Goal: Information Seeking & Learning: Check status

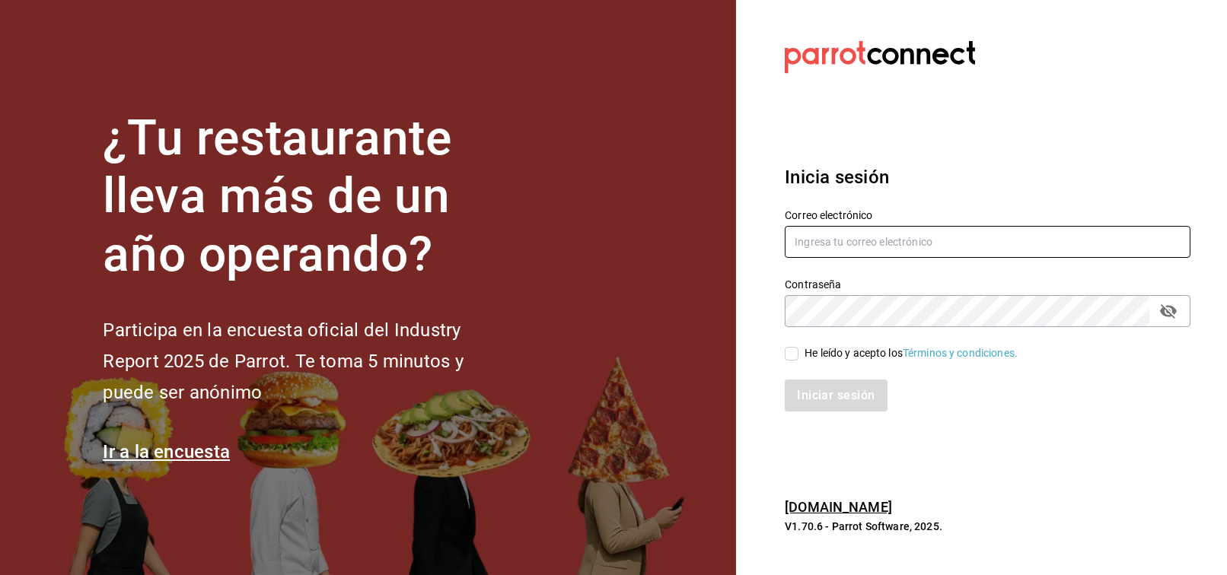
type input "FRANCISCO.DELTORO@COSTENO.COM"
click at [789, 348] on input "He leído y acepto los Términos y condiciones." at bounding box center [792, 354] width 14 height 14
checkbox input "true"
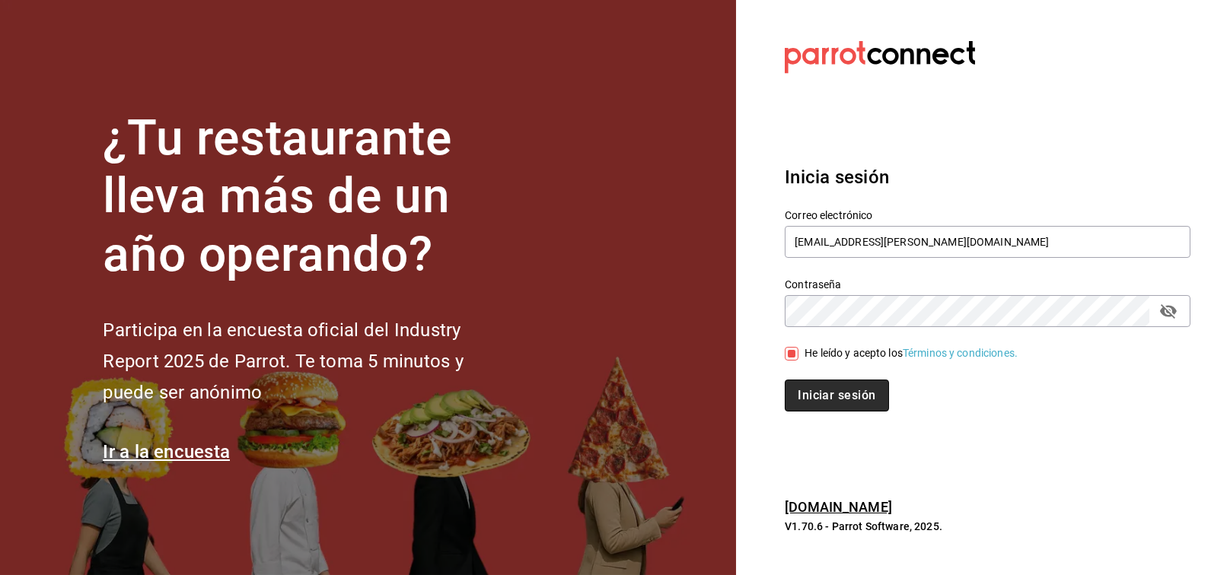
click at [819, 409] on button "Iniciar sesión" at bounding box center [837, 396] width 104 height 32
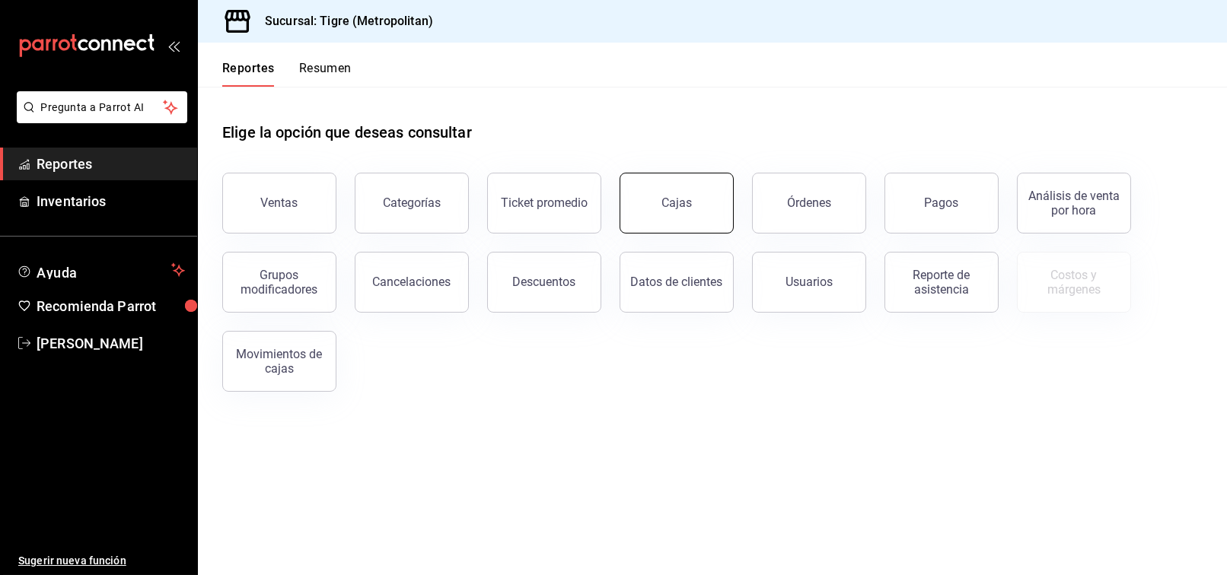
click at [672, 224] on link "Cajas" at bounding box center [677, 203] width 114 height 61
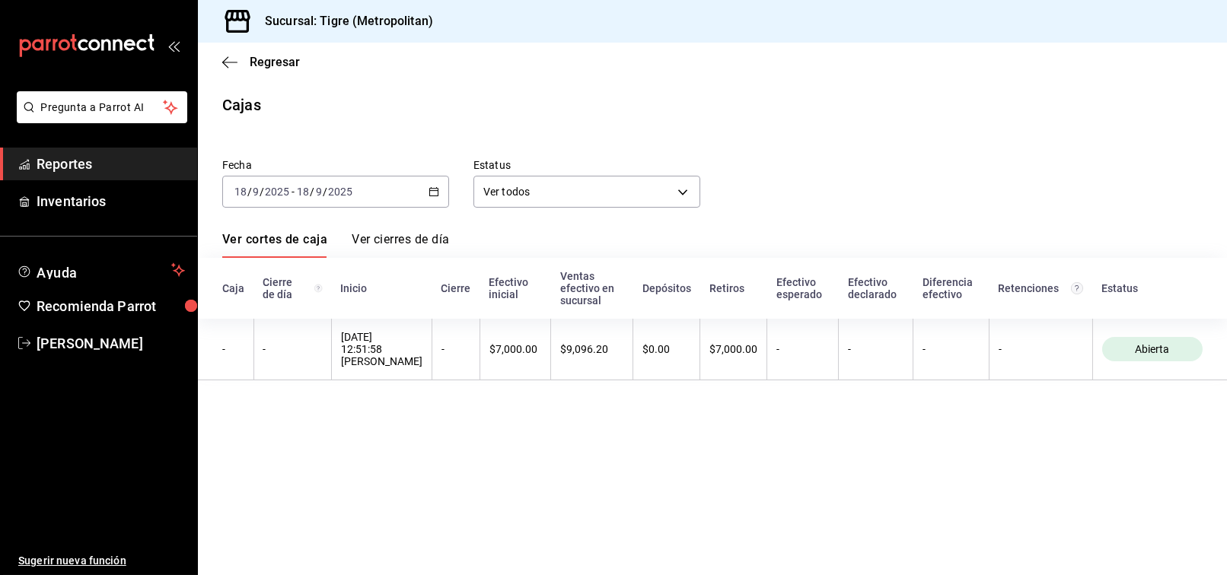
click at [418, 196] on div "[DATE] [DATE] - [DATE] [DATE]" at bounding box center [335, 192] width 227 height 32
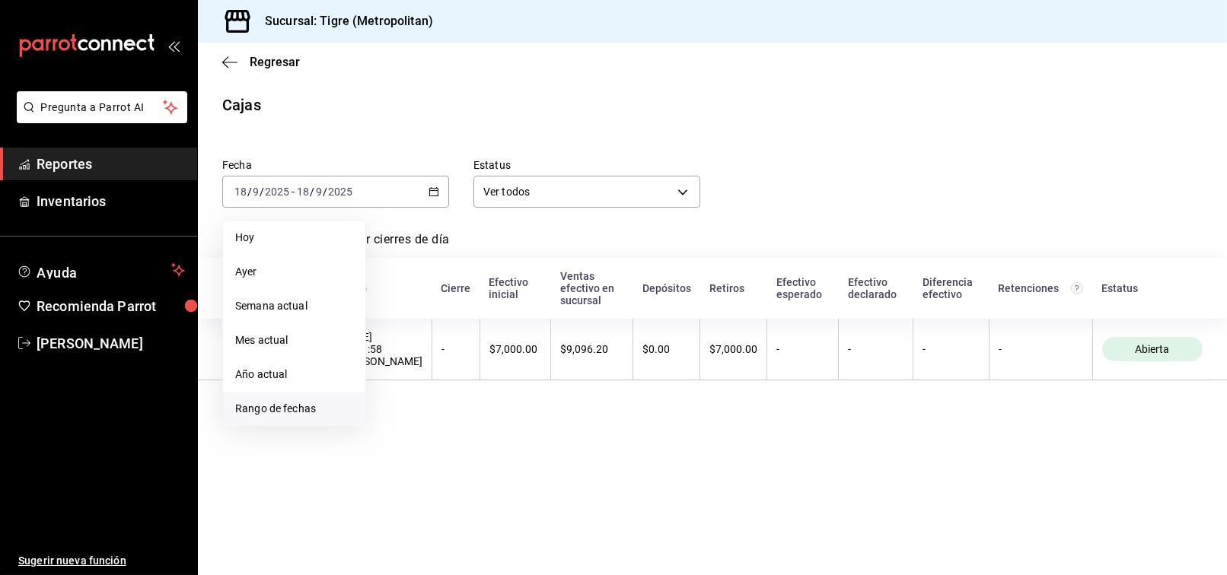
click at [310, 406] on span "Rango de fechas" at bounding box center [294, 409] width 118 height 16
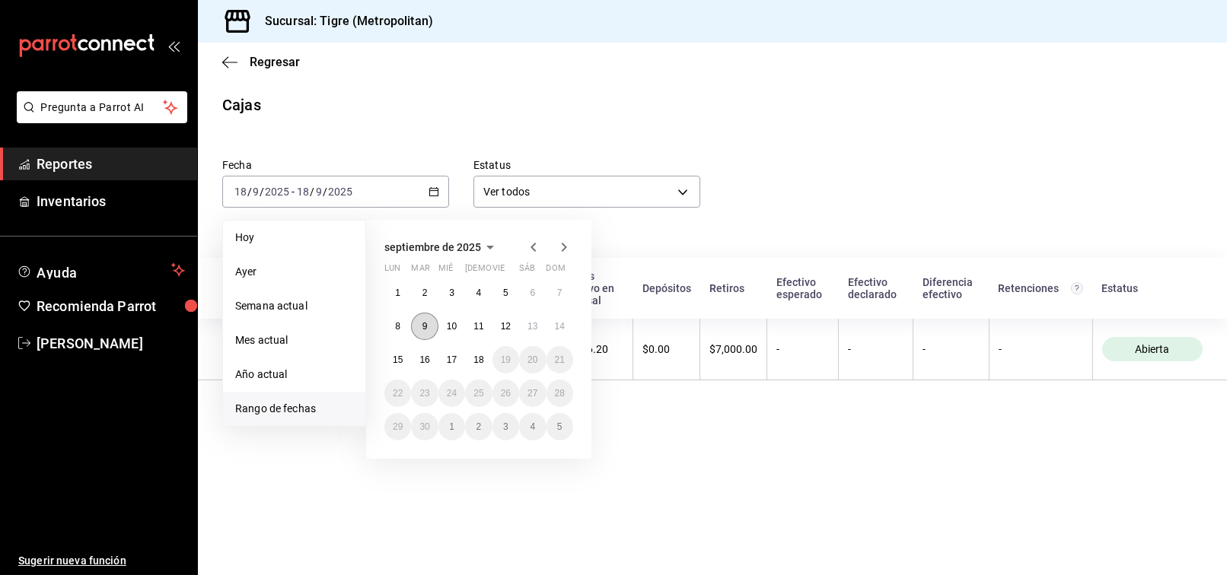
click at [427, 323] on abbr "9" at bounding box center [424, 326] width 5 height 11
click at [441, 327] on button "10" at bounding box center [451, 326] width 27 height 27
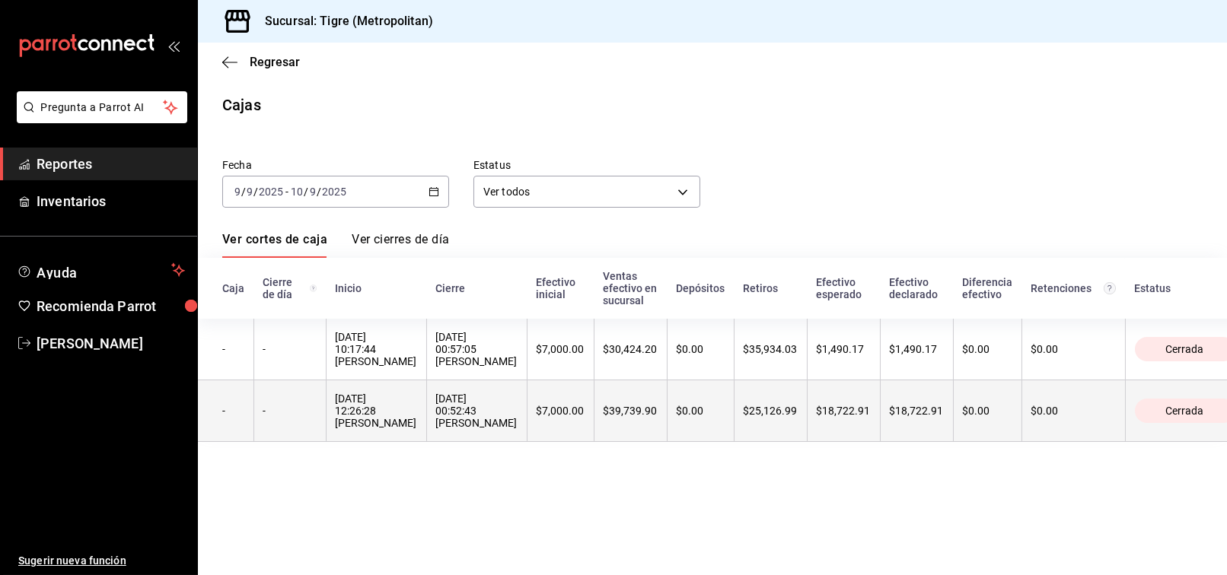
click at [503, 404] on div "[DATE] 00:52:43 [PERSON_NAME]" at bounding box center [476, 411] width 81 height 37
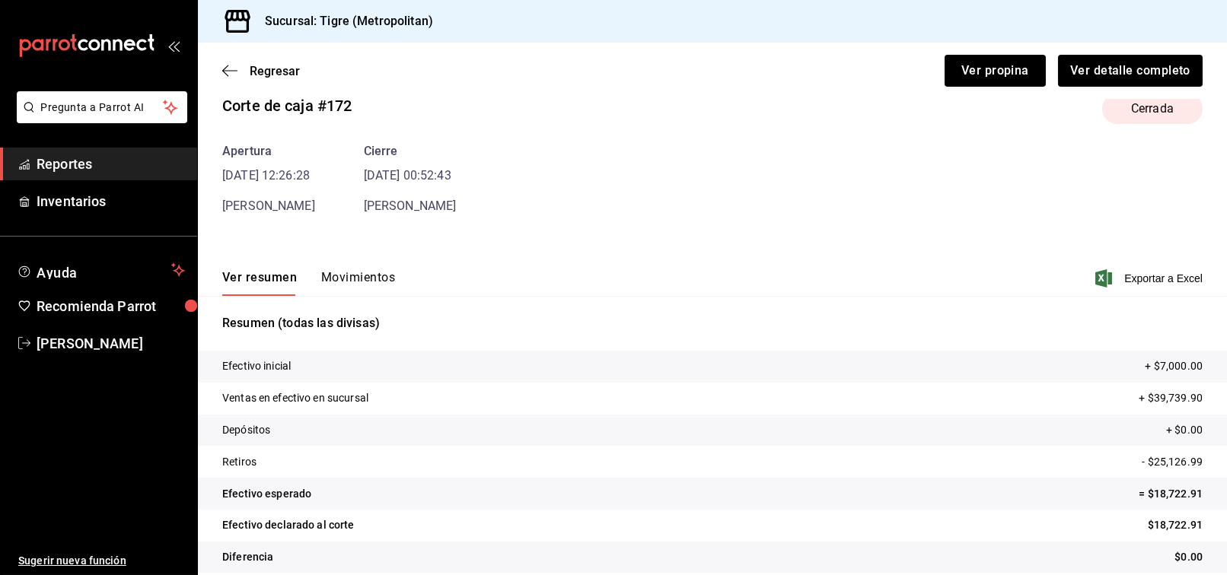
scroll to position [45, 0]
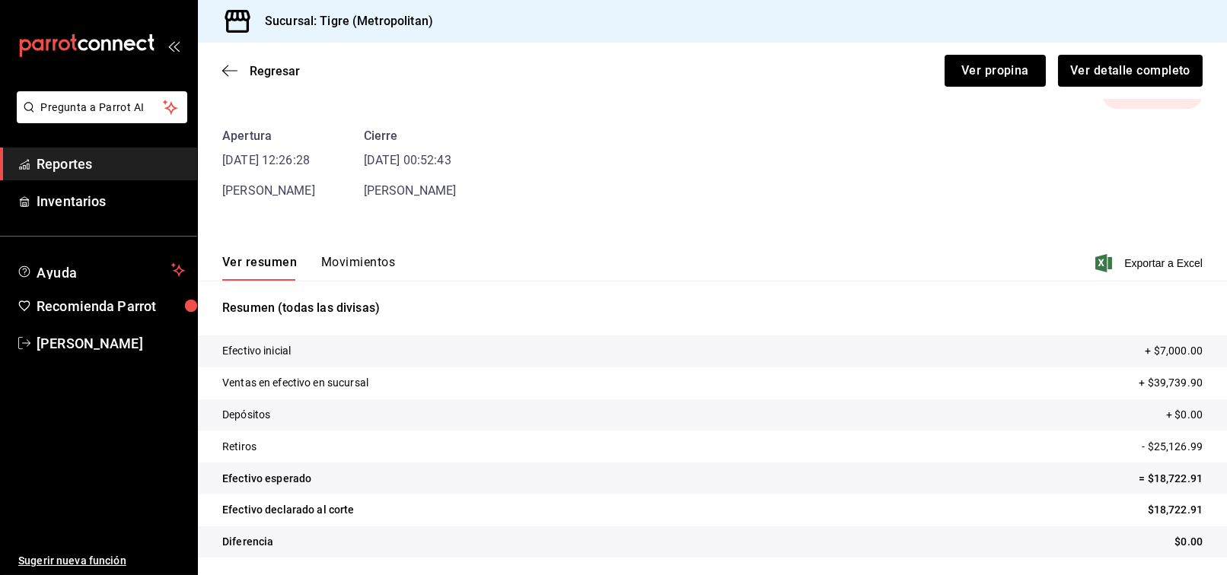
click at [327, 258] on button "Movimientos" at bounding box center [358, 268] width 74 height 26
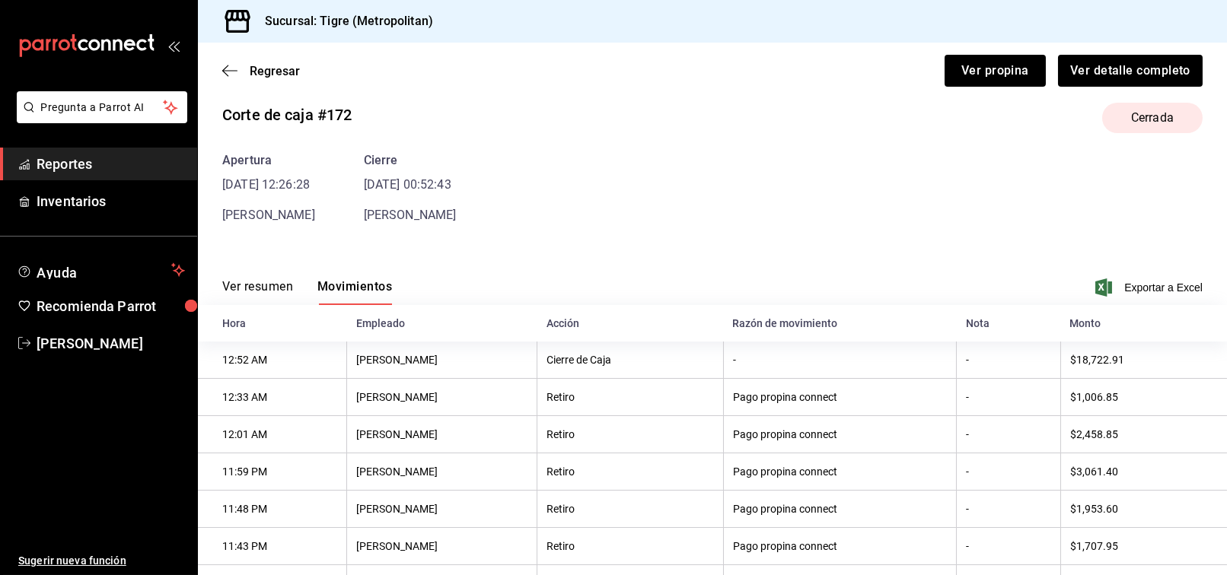
scroll to position [0, 0]
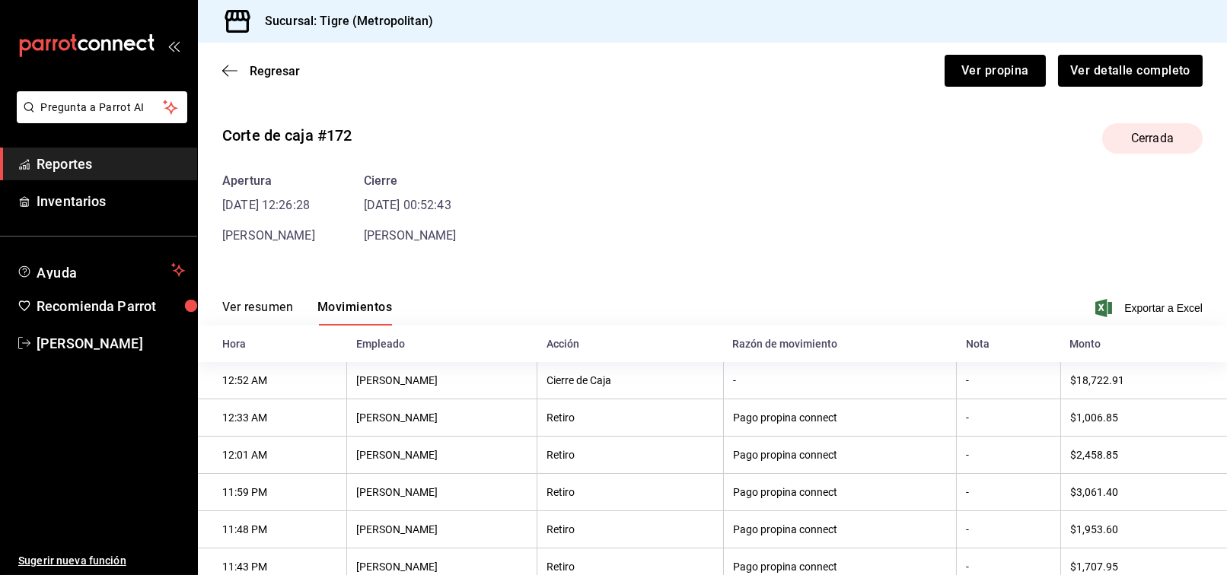
click at [104, 167] on span "Reportes" at bounding box center [111, 164] width 148 height 21
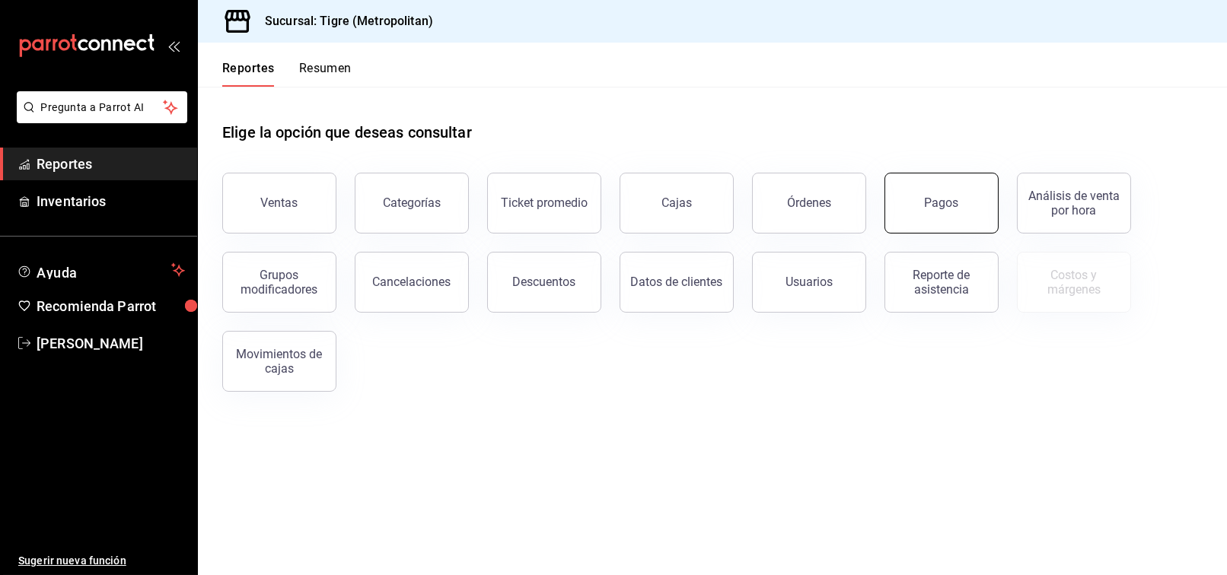
click at [894, 220] on button "Pagos" at bounding box center [941, 203] width 114 height 61
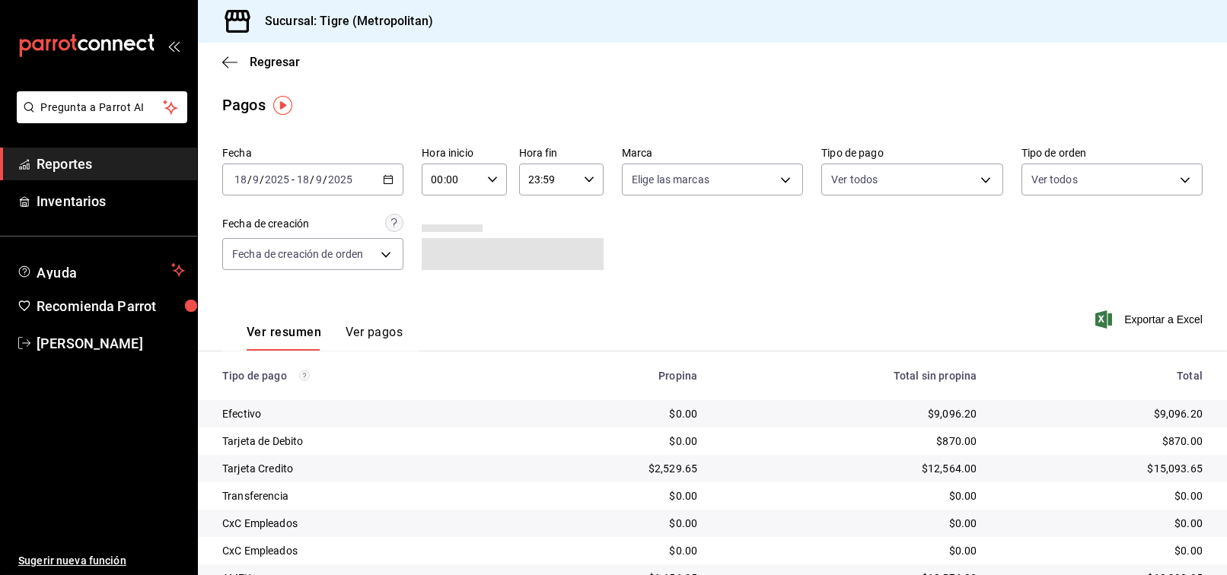
click at [382, 170] on div "[DATE] [DATE] - [DATE] [DATE]" at bounding box center [312, 180] width 181 height 32
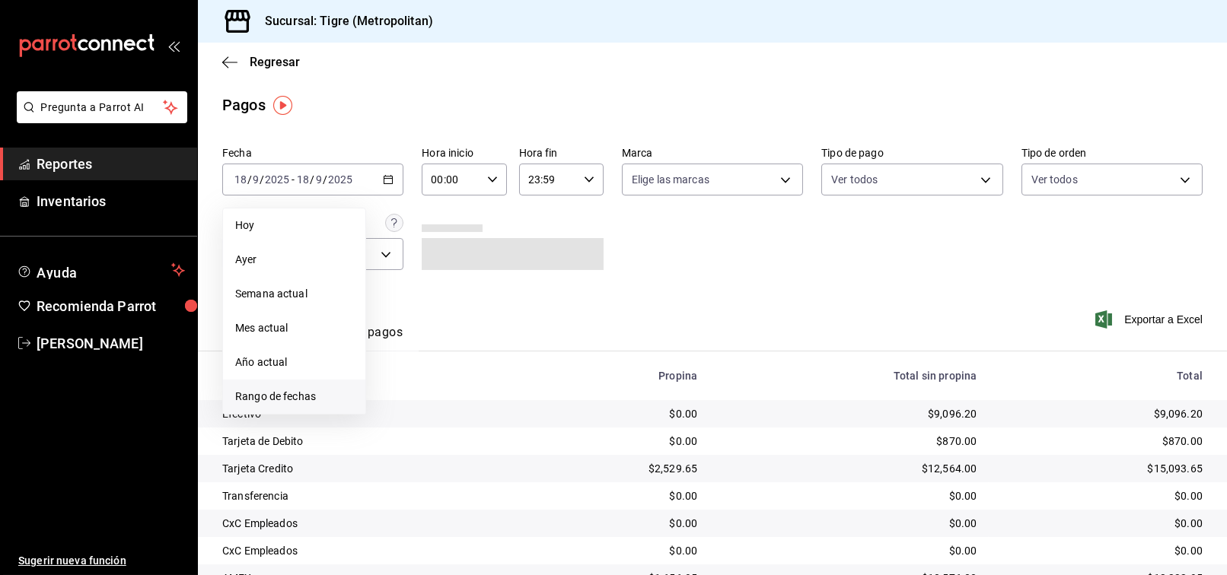
click at [305, 406] on li "Rango de fechas" at bounding box center [294, 397] width 142 height 34
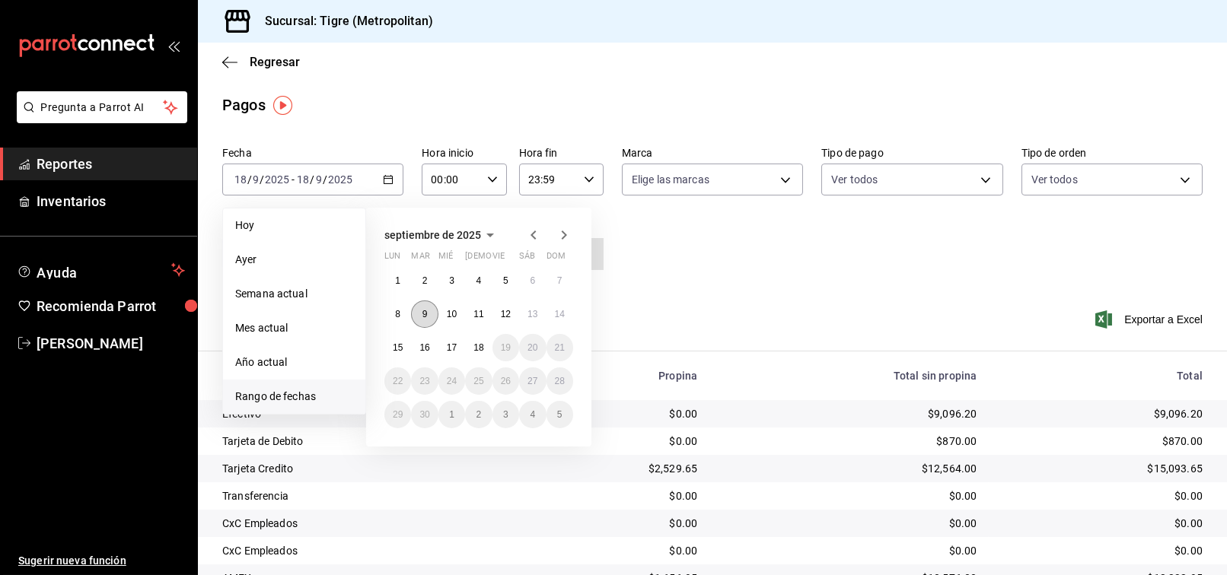
click at [424, 323] on button "9" at bounding box center [424, 314] width 27 height 27
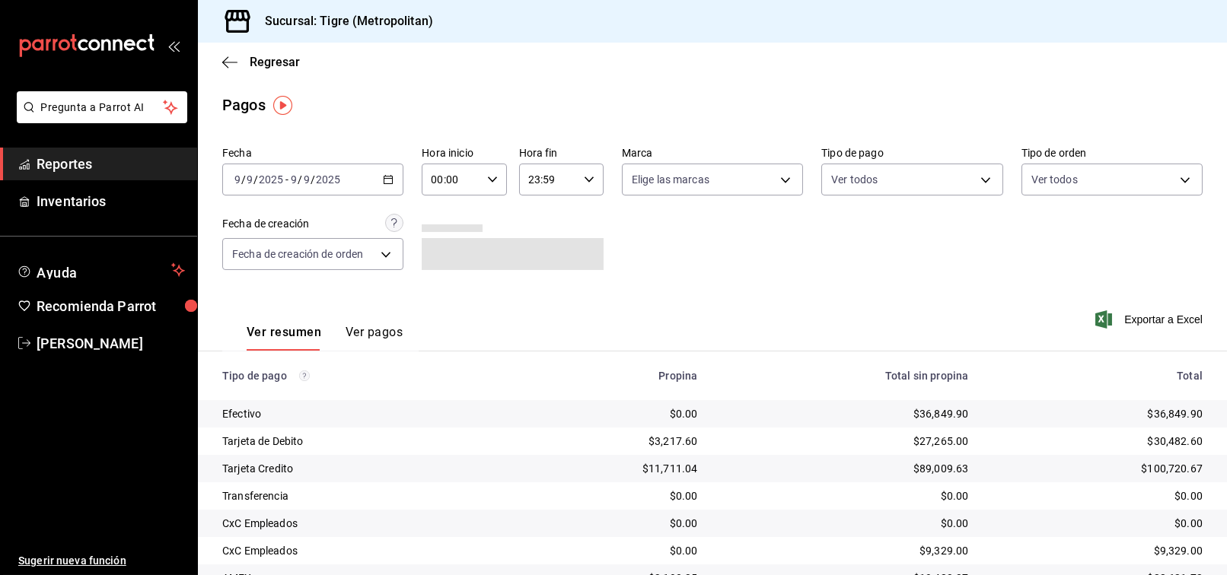
click at [492, 193] on div "00:00 Hora inicio" at bounding box center [464, 180] width 84 height 32
click at [449, 292] on button "02" at bounding box center [440, 291] width 36 height 30
click at [642, 256] on div at bounding box center [613, 287] width 1227 height 575
click at [388, 183] on \(Stroke\) "button" at bounding box center [388, 180] width 9 height 8
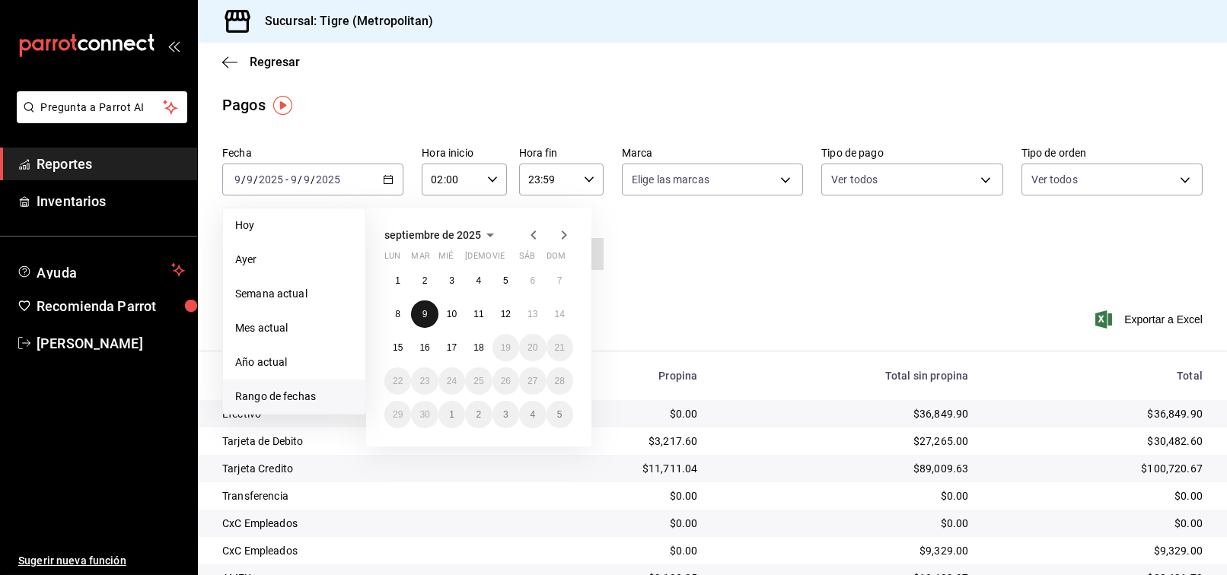
click at [424, 304] on button "9" at bounding box center [424, 314] width 27 height 27
click at [443, 307] on button "10" at bounding box center [451, 314] width 27 height 27
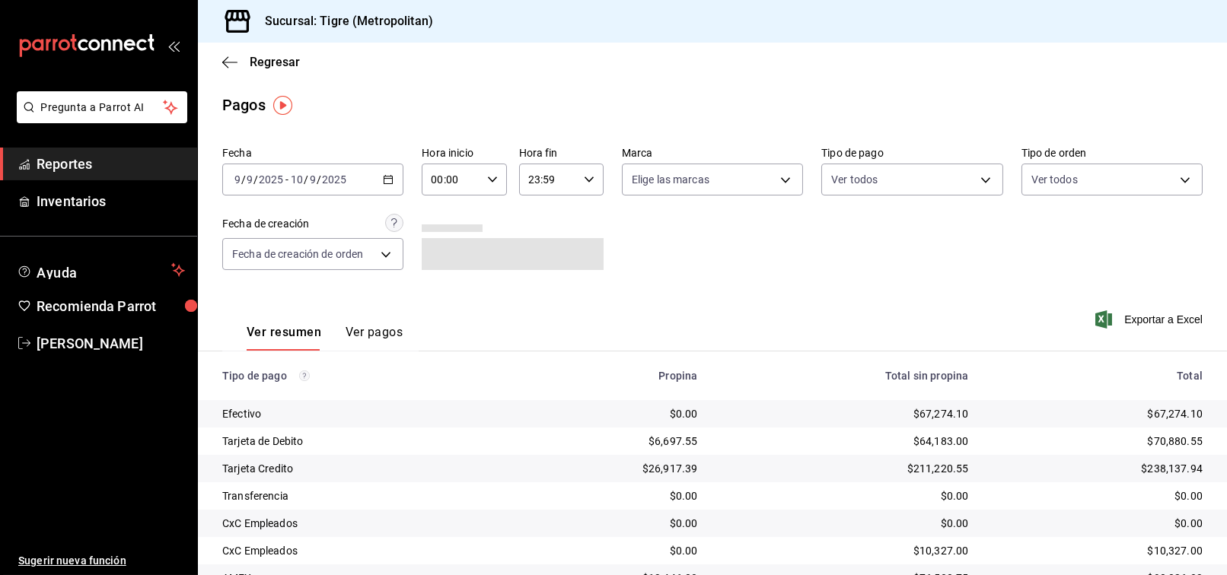
click at [494, 189] on div "00:00 Hora inicio" at bounding box center [464, 180] width 84 height 32
click at [441, 290] on span "02" at bounding box center [441, 291] width 18 height 12
type input "02:00"
click at [590, 185] on div at bounding box center [613, 287] width 1227 height 575
click at [590, 185] on div "23:59 Hora fin" at bounding box center [561, 180] width 84 height 32
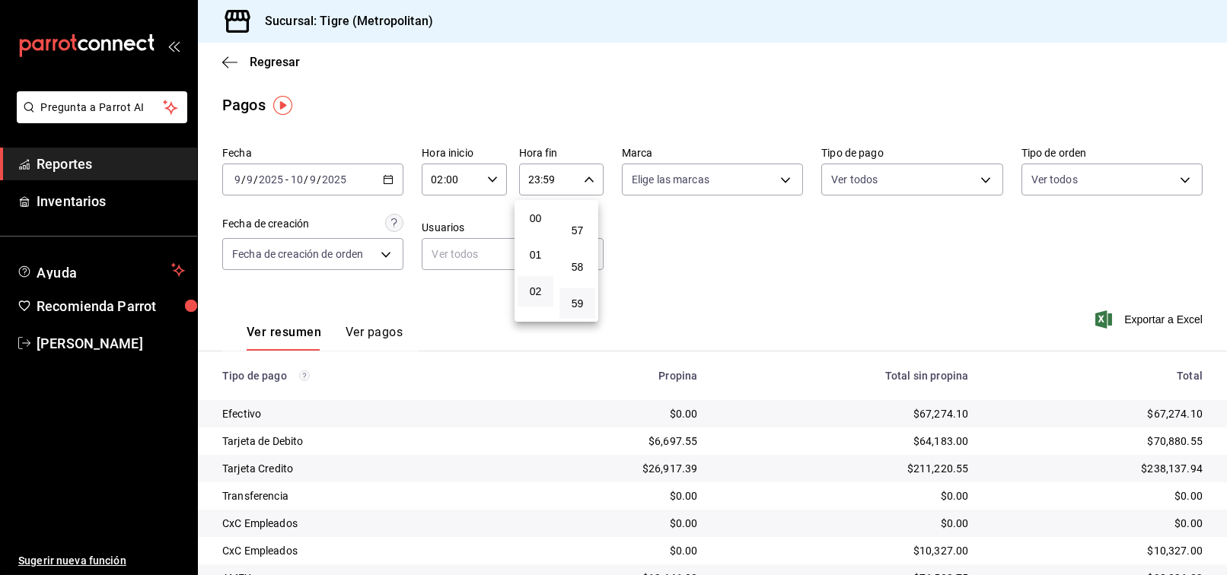
click at [532, 301] on button "02" at bounding box center [536, 291] width 36 height 30
click at [569, 213] on span "00" at bounding box center [578, 218] width 18 height 12
type input "02:00"
click at [754, 293] on div at bounding box center [613, 287] width 1227 height 575
